Goal: Transaction & Acquisition: Purchase product/service

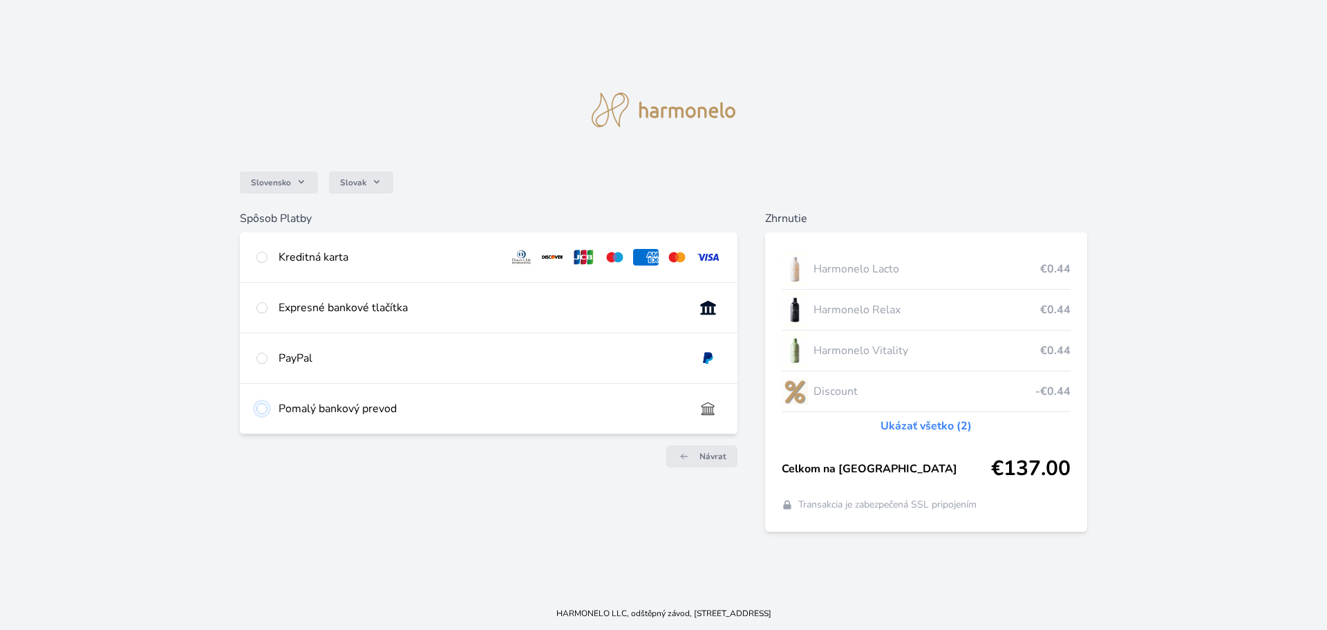
click at [259, 408] on input "radio" at bounding box center [261, 408] width 11 height 11
radio input "true"
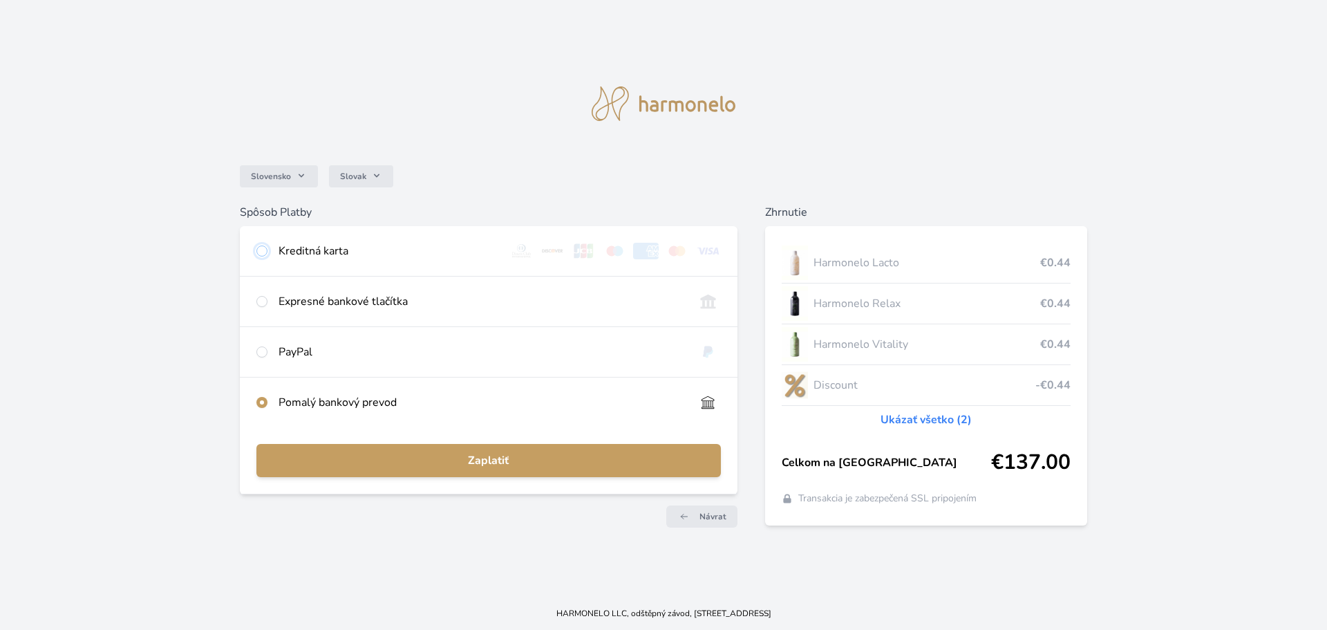
click at [262, 253] on input "radio" at bounding box center [261, 250] width 11 height 11
radio input "true"
radio input "false"
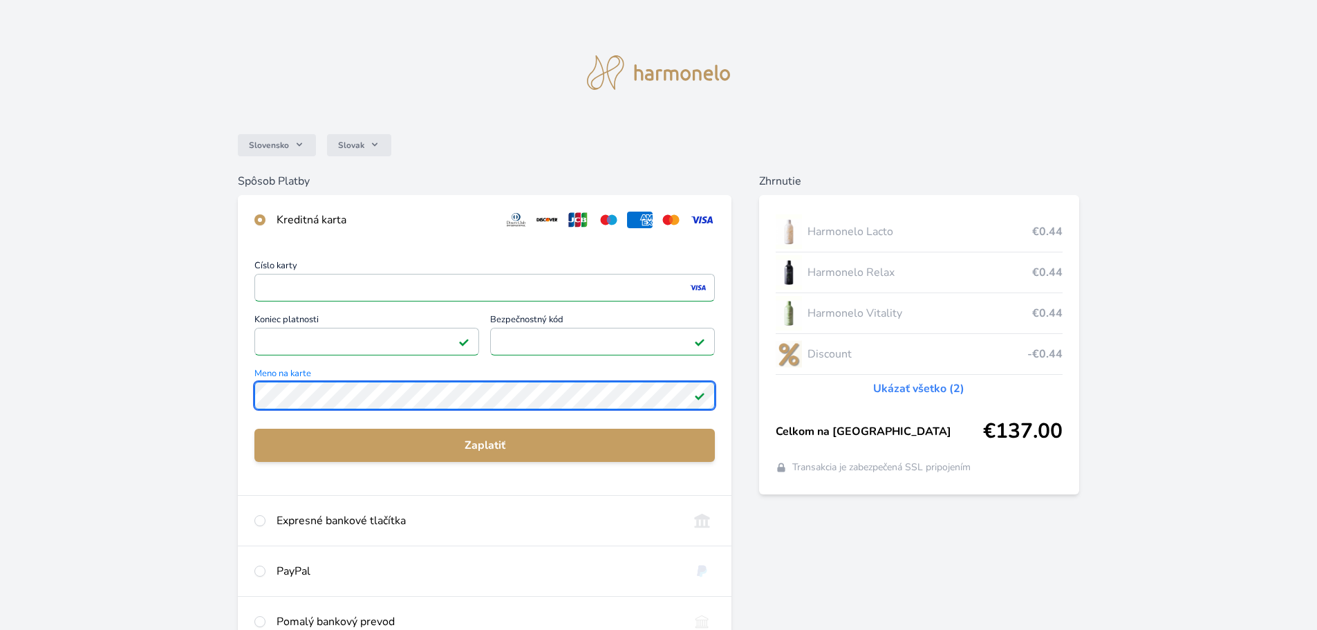
click at [208, 408] on div "Slovensko Slovak Spôsob Platby Kreditná karta Číslo karty <p>Your browser does …" at bounding box center [658, 359] width 1317 height 719
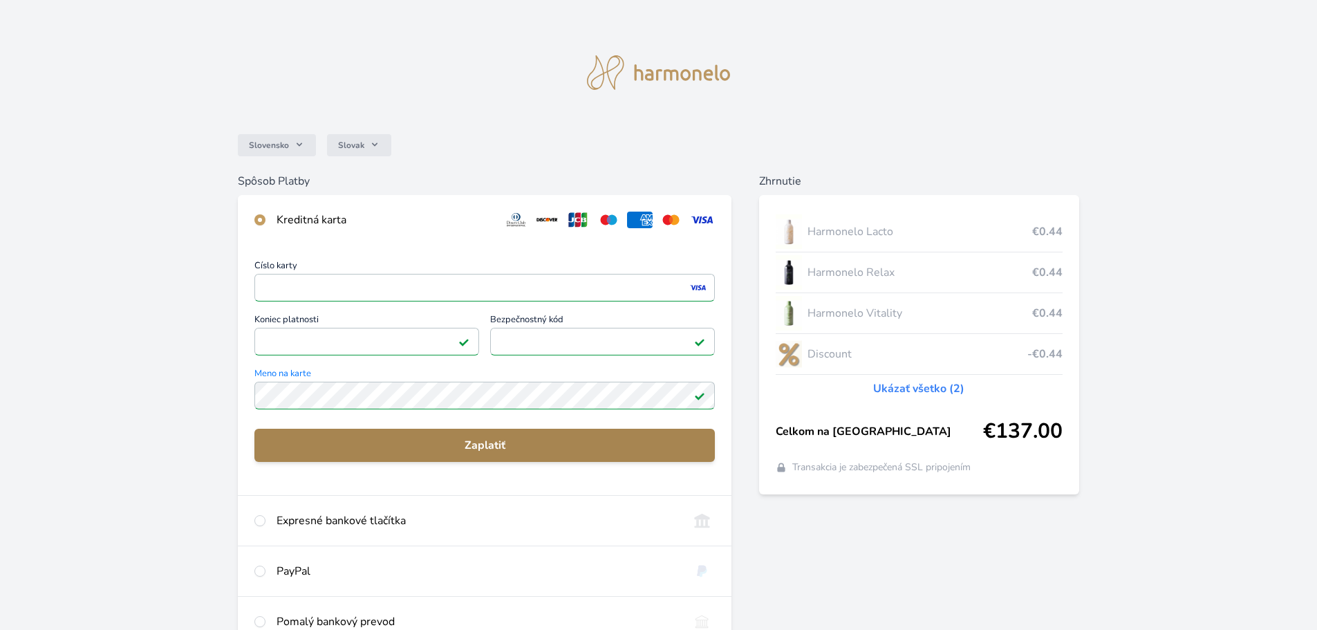
click at [446, 447] on span "Zaplatiť" at bounding box center [484, 445] width 438 height 17
